Goal: Navigation & Orientation: Find specific page/section

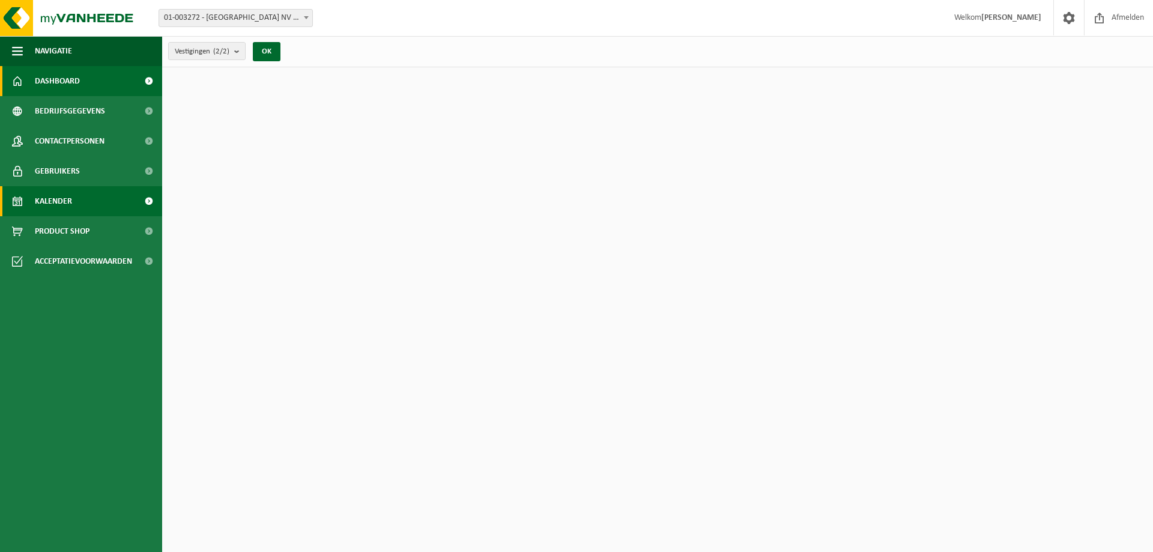
click at [55, 198] on span "Kalender" at bounding box center [53, 201] width 37 height 30
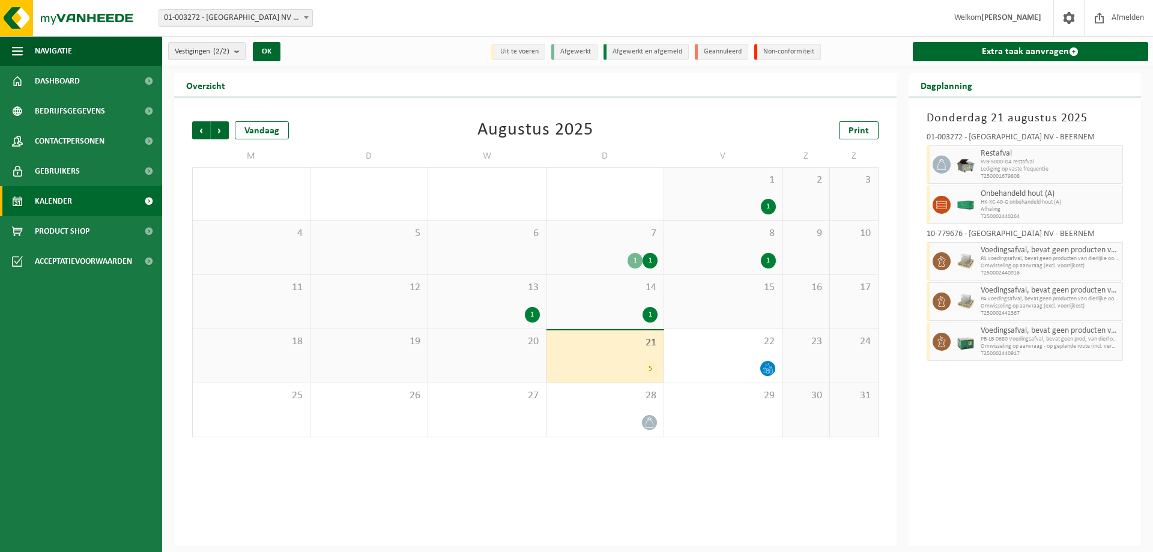
click at [693, 115] on div "Vorige Volgende Vandaag Augustus 2025 Print M D W D V Z Z 28 29 30 31 1 1 1 2 3…" at bounding box center [535, 279] width 699 height 340
click at [402, 123] on div "Vorige Volgende Vandaag Augustus 2025 Print" at bounding box center [535, 130] width 687 height 18
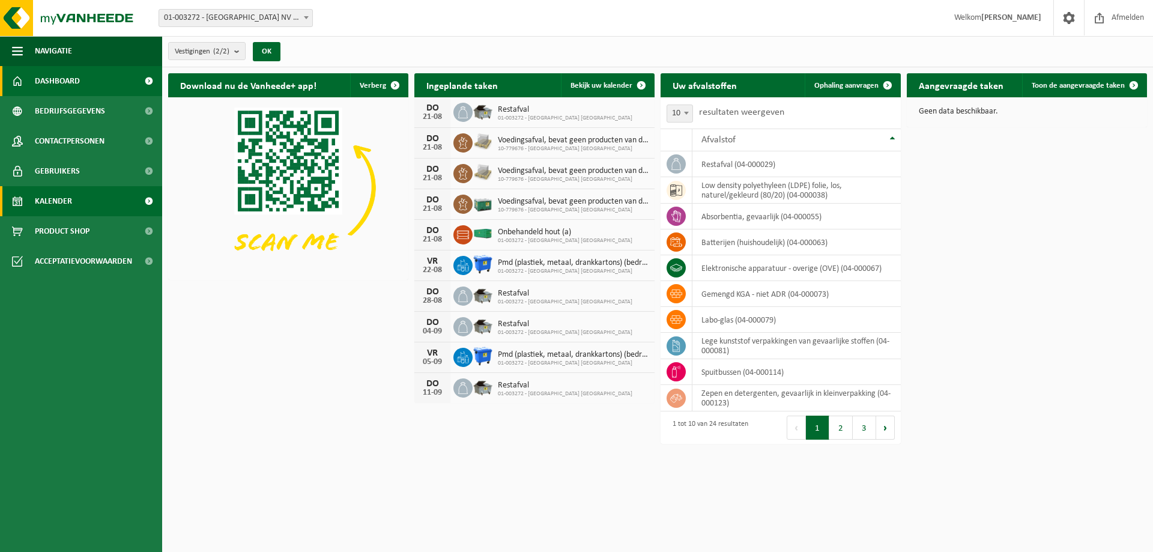
click at [49, 204] on span "Kalender" at bounding box center [53, 201] width 37 height 30
